Goal: Transaction & Acquisition: Purchase product/service

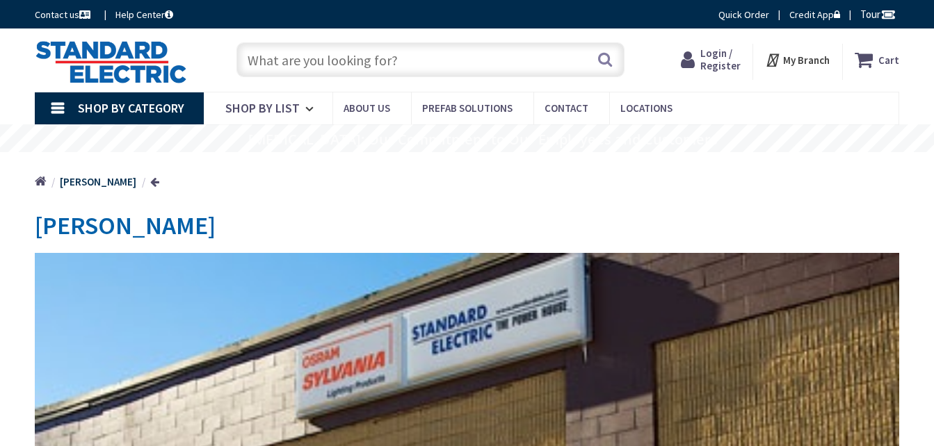
click at [543, 70] on input "text" at bounding box center [430, 59] width 388 height 35
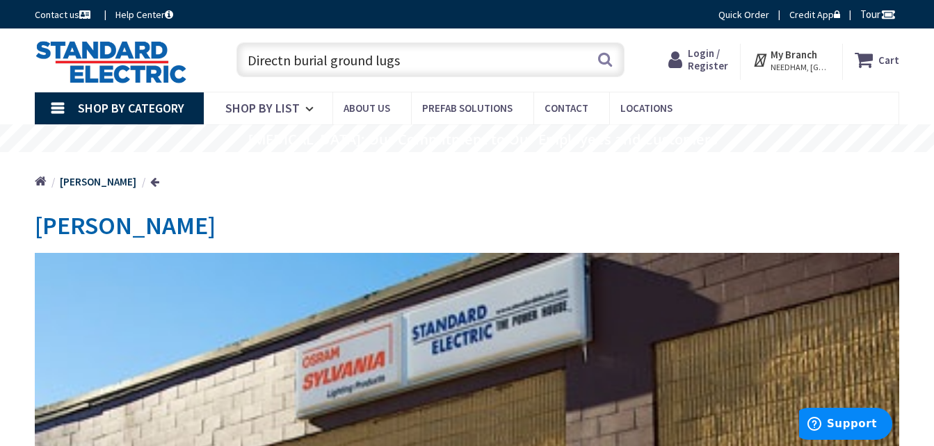
type input "Directnburial ground lugs"
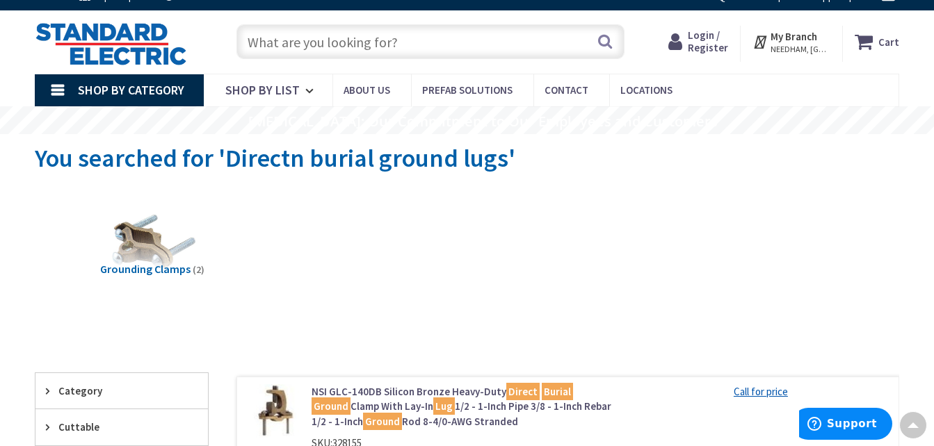
scroll to position [10, 0]
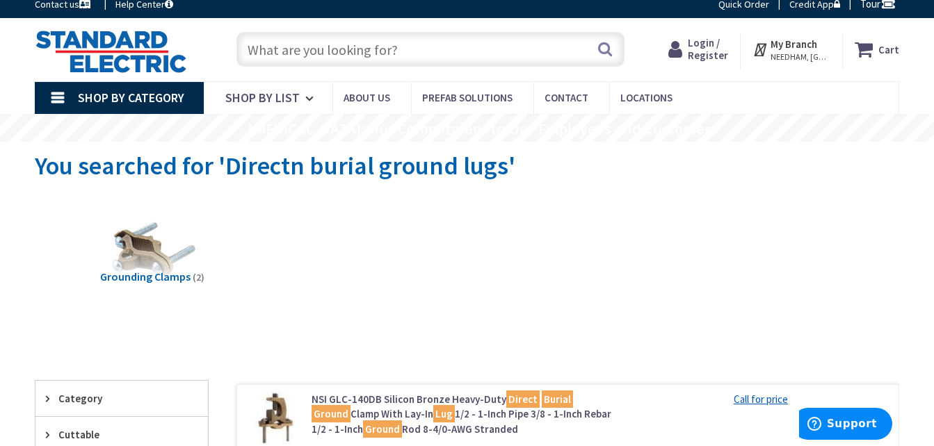
click at [427, 47] on input "text" at bounding box center [430, 49] width 388 height 35
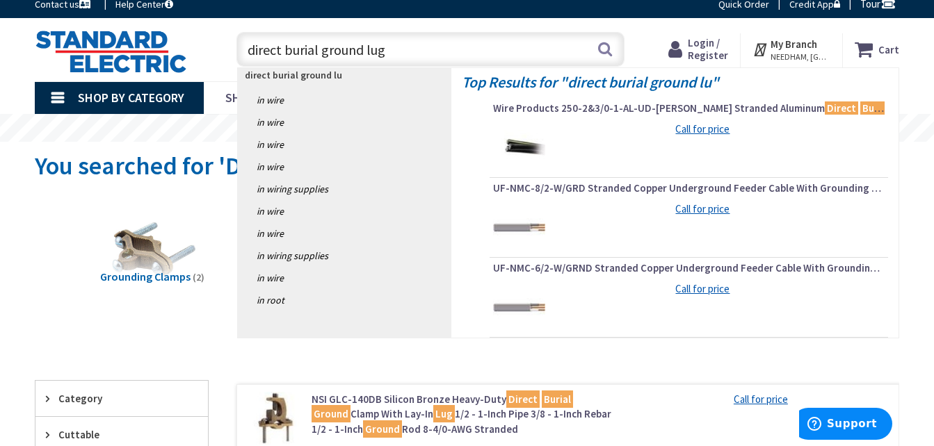
type input "direct burial ground lugs"
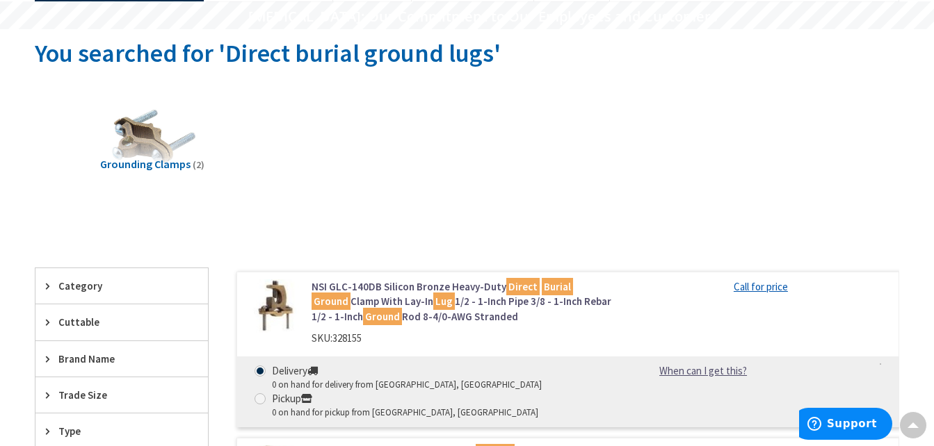
scroll to position [3, 0]
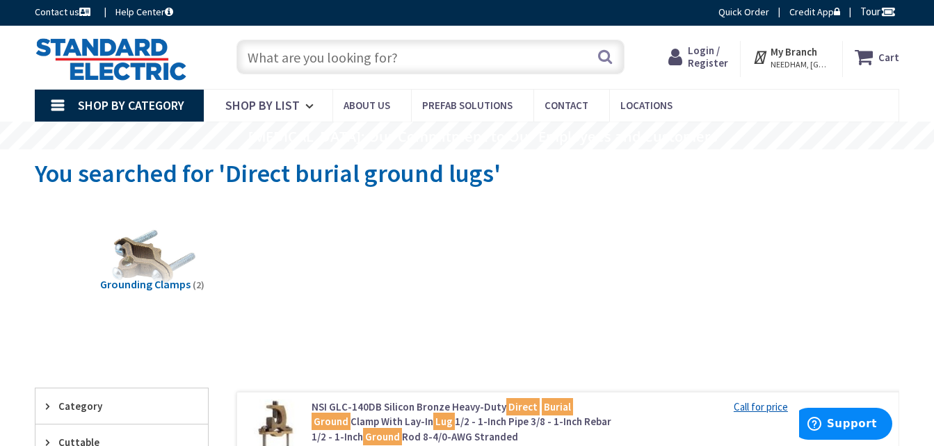
click at [413, 62] on input "text" at bounding box center [430, 57] width 388 height 35
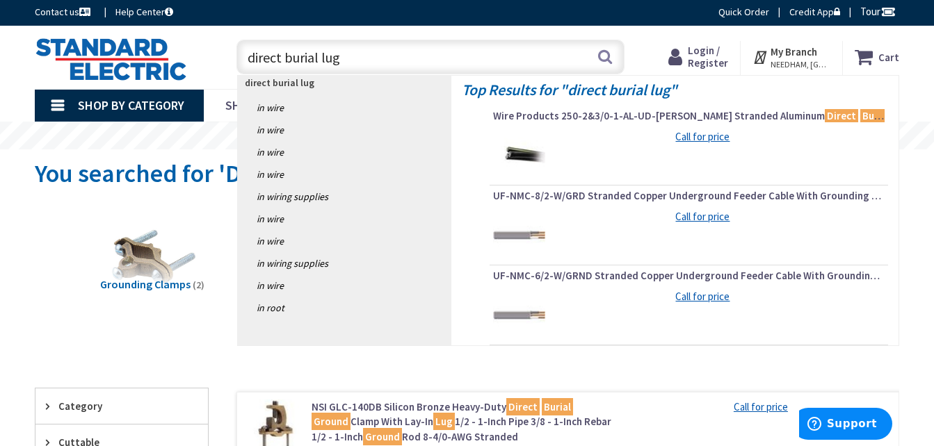
type input "direct burial lugs"
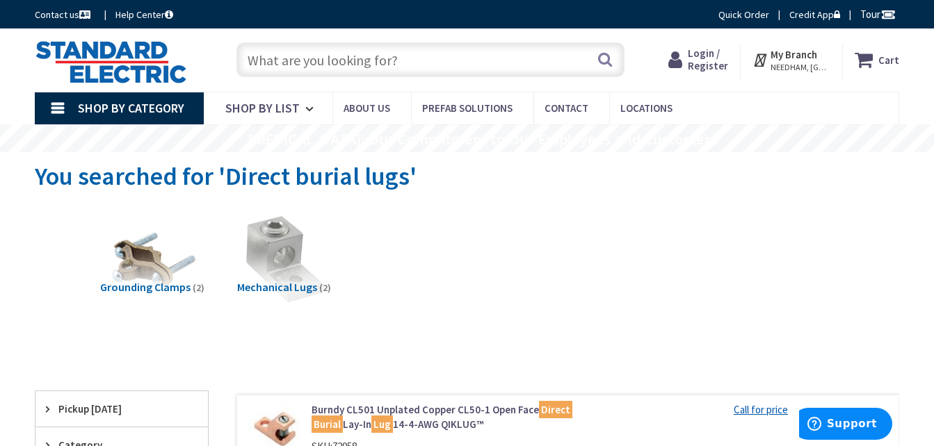
click at [419, 56] on input "text" at bounding box center [430, 59] width 388 height 35
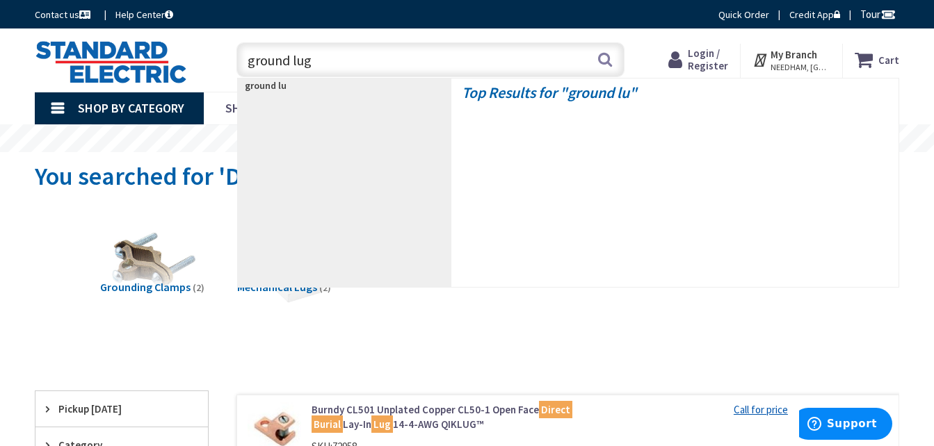
type input "ground lugs"
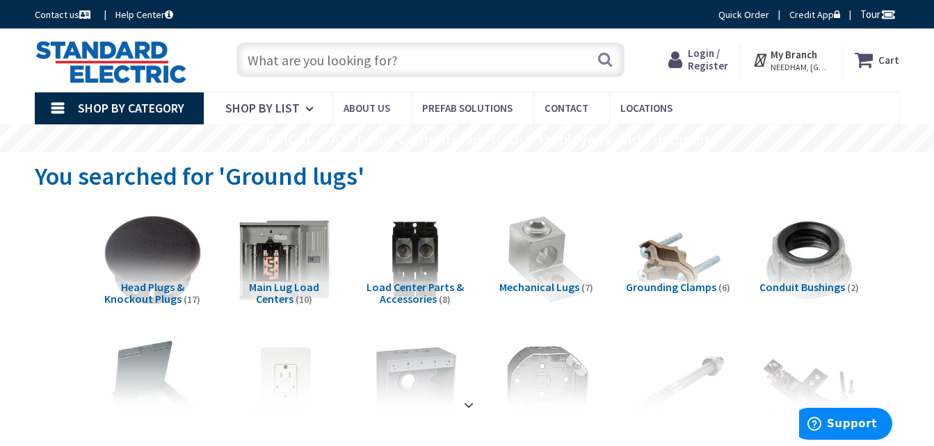
click at [470, 49] on input "text" at bounding box center [430, 59] width 388 height 35
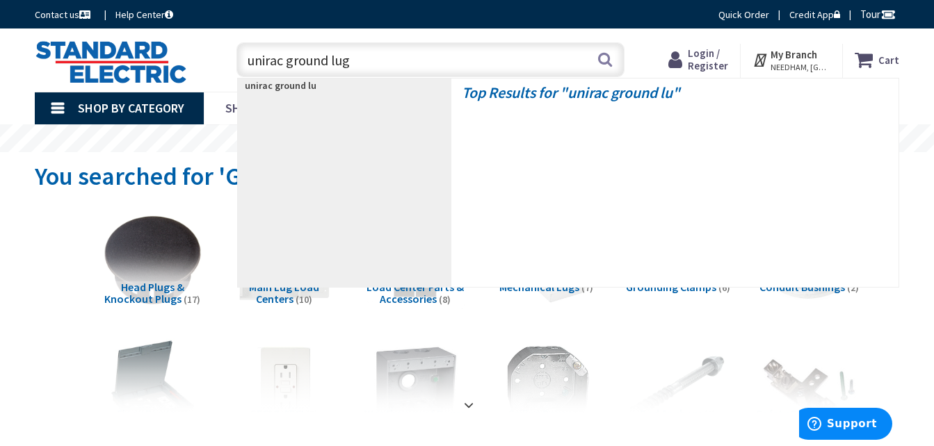
type input "unirac ground lugs"
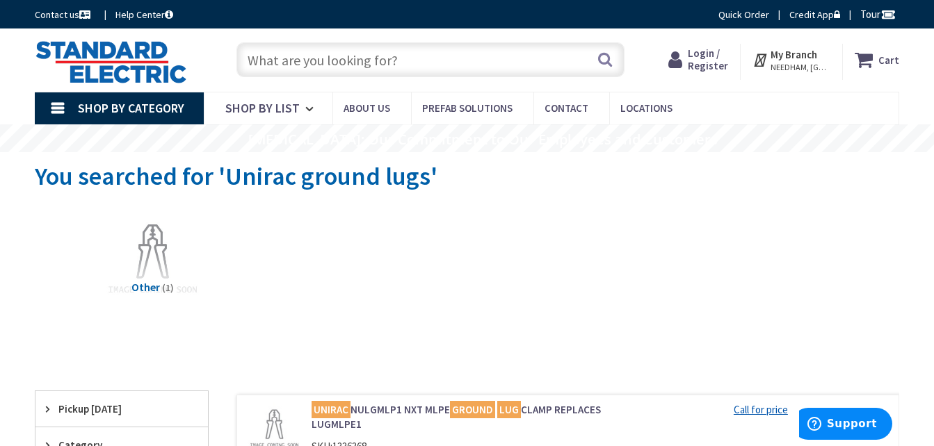
click at [456, 65] on input "text" at bounding box center [430, 59] width 388 height 35
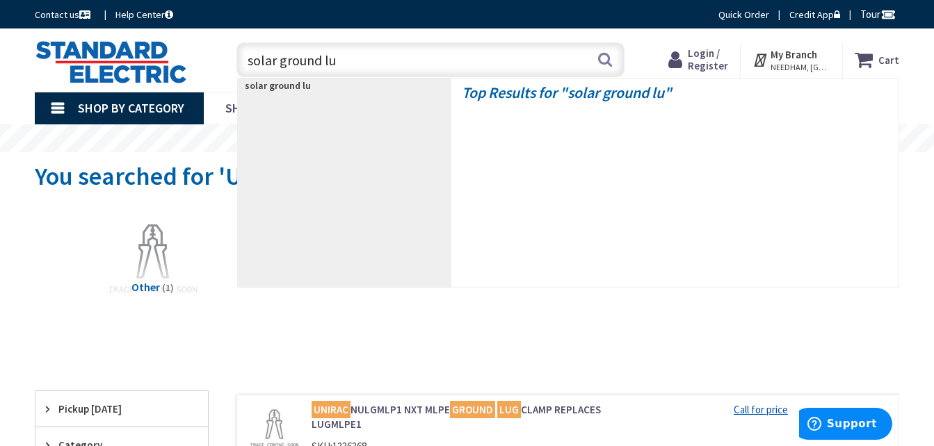
type input "solar ground lug"
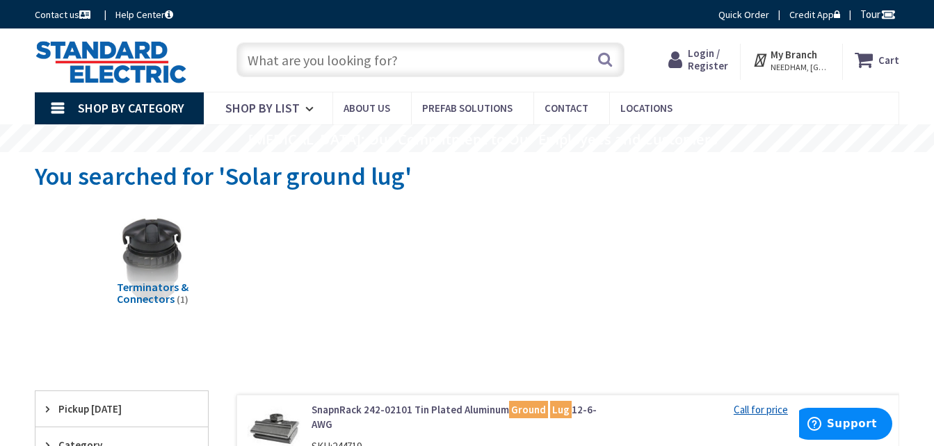
click at [429, 63] on input "text" at bounding box center [430, 59] width 388 height 35
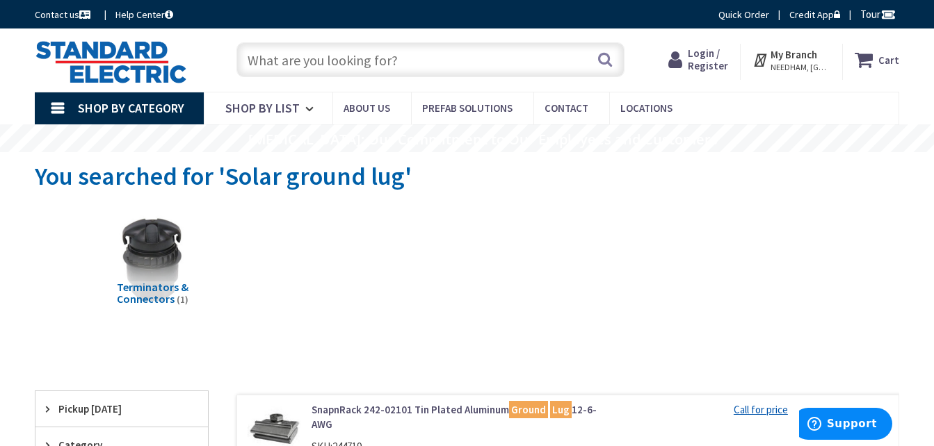
click at [429, 63] on input "text" at bounding box center [430, 59] width 388 height 35
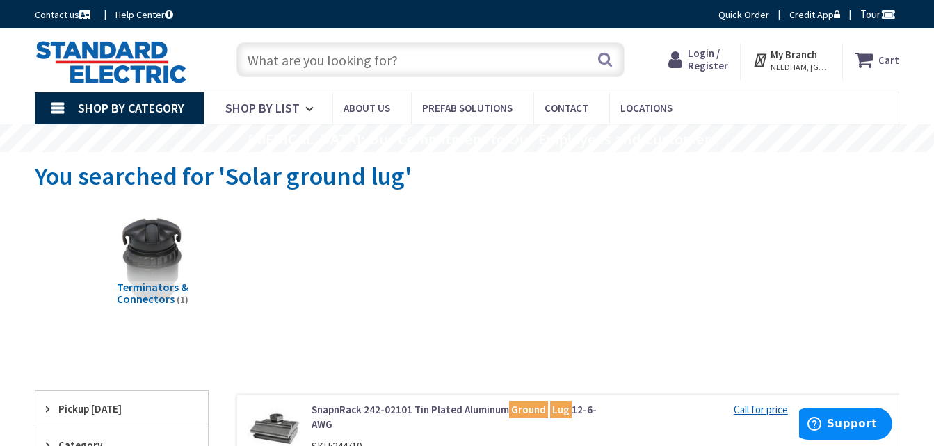
click at [431, 69] on input "text" at bounding box center [430, 59] width 388 height 35
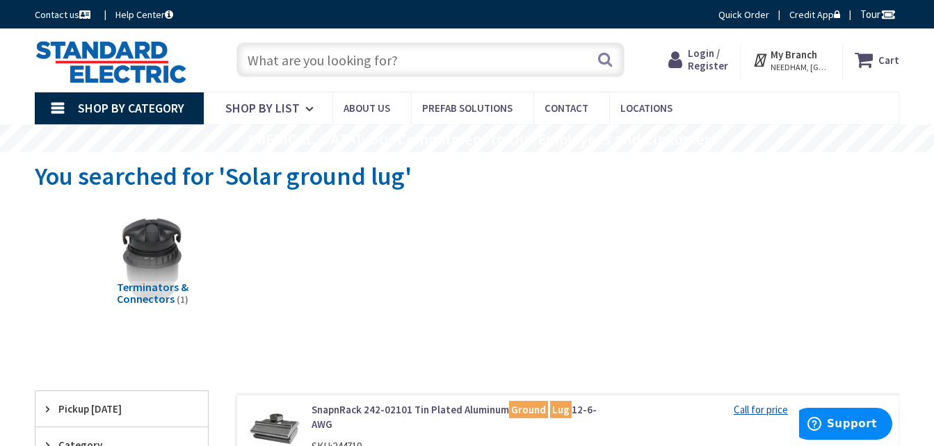
click at [431, 69] on input "text" at bounding box center [430, 59] width 388 height 35
click at [430, 70] on input "text" at bounding box center [430, 59] width 388 height 35
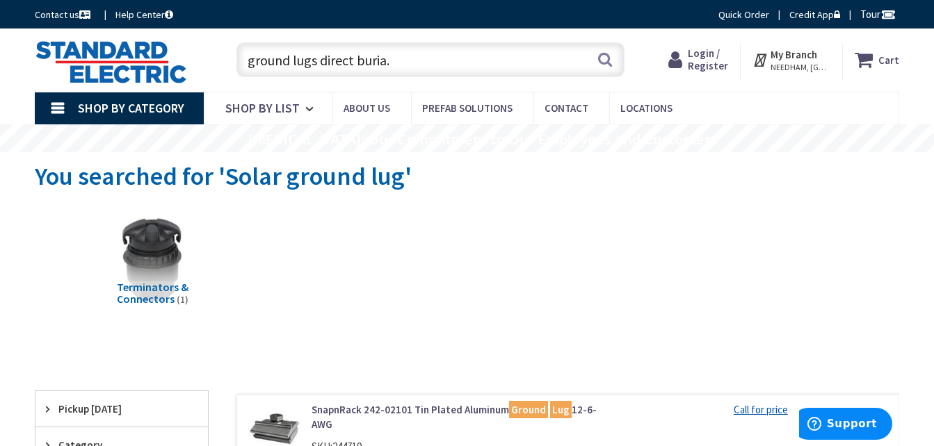
type input "ground lugs direct buria"
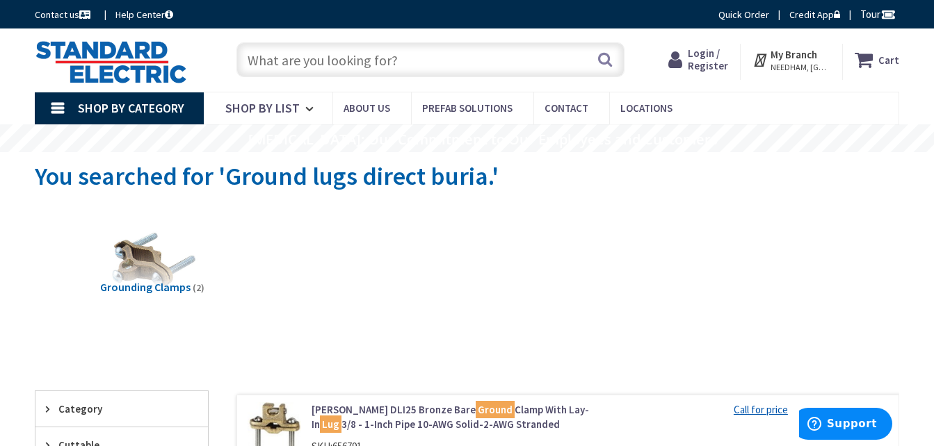
click at [426, 55] on input "text" at bounding box center [430, 59] width 388 height 35
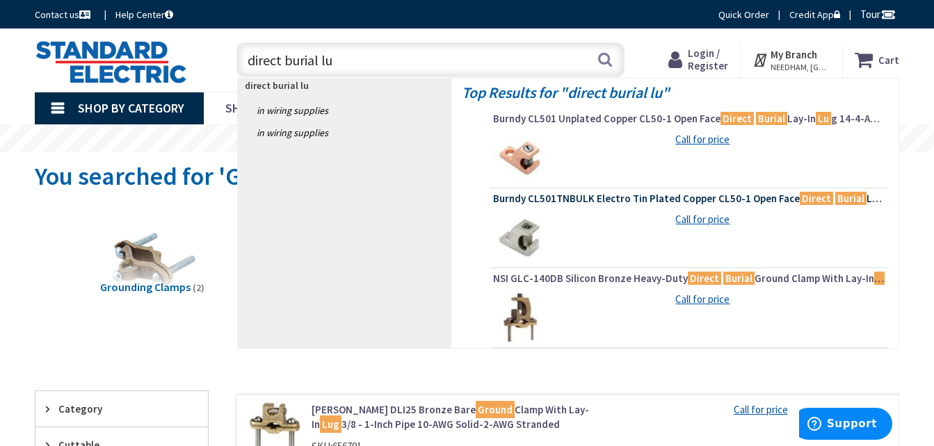
type input "direct burial lu"
click at [568, 195] on span "Burndy CL501TNBULK Electro Tin Plated Copper CL50-1 Open Face Direct Burial Lay…" at bounding box center [689, 199] width 392 height 14
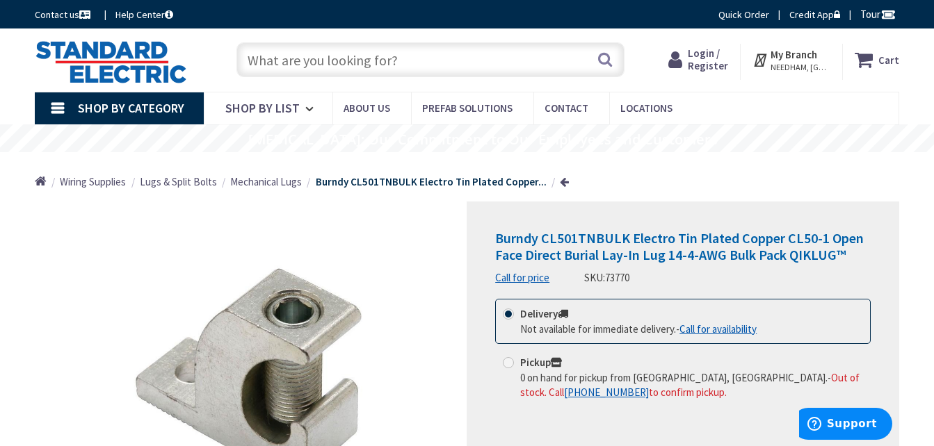
click at [478, 60] on input "text" at bounding box center [430, 59] width 388 height 35
